Goal: Task Accomplishment & Management: Manage account settings

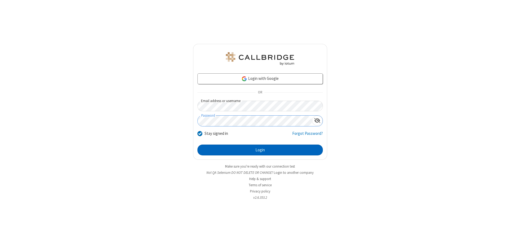
click at [260, 150] on button "Login" at bounding box center [259, 150] width 125 height 11
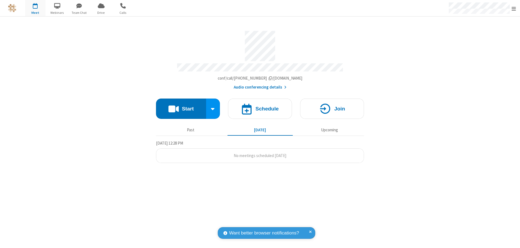
click at [513, 8] on span "Open menu" at bounding box center [513, 8] width 4 height 5
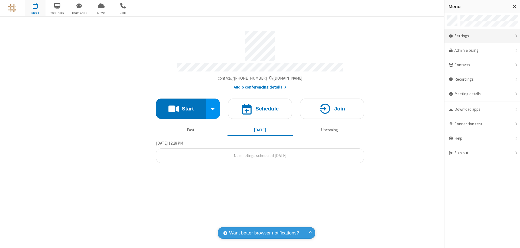
click at [482, 36] on div "Settings" at bounding box center [482, 36] width 76 height 15
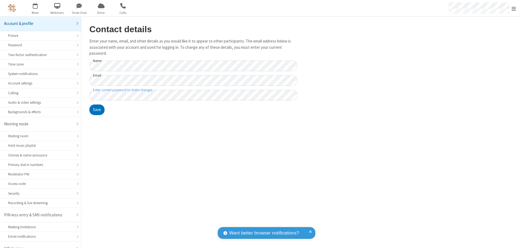
scroll to position [8, 0]
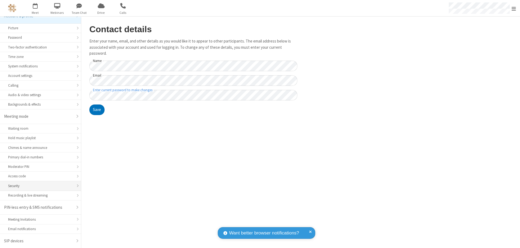
click at [38, 186] on div "Security" at bounding box center [40, 185] width 65 height 5
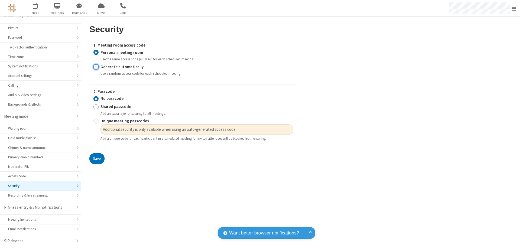
click at [96, 67] on input "Generate automatically" at bounding box center [95, 67] width 5 height 6
radio input "true"
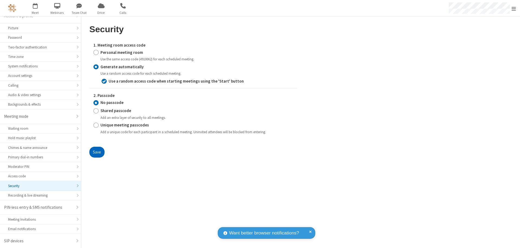
click at [97, 152] on button "Save" at bounding box center [96, 152] width 15 height 11
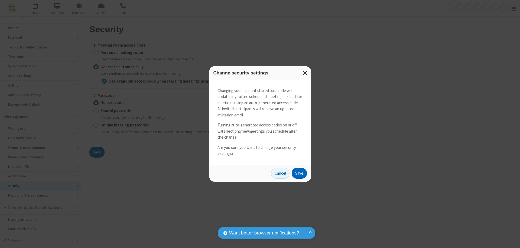
click at [299, 173] on button "Save" at bounding box center [299, 173] width 15 height 11
